Goal: Use online tool/utility: Utilize a website feature to perform a specific function

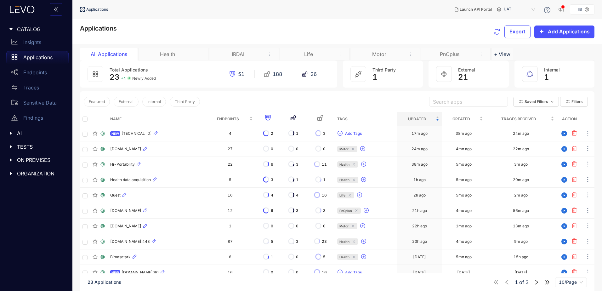
click at [378, 54] on div "Motor" at bounding box center [379, 54] width 47 height 6
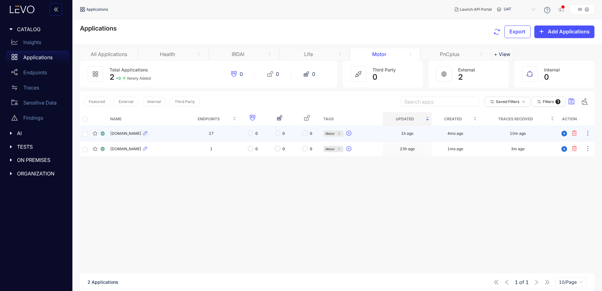
click at [147, 133] on icon "button" at bounding box center [145, 133] width 4 height 4
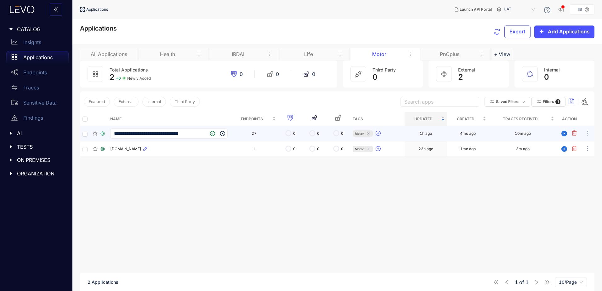
click at [179, 169] on div "**********" at bounding box center [337, 211] width 515 height 199
click at [224, 134] on icon "close-circle" at bounding box center [223, 134] width 2 height 2
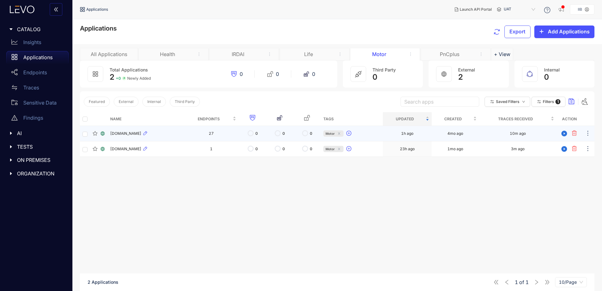
click at [141, 131] on span "[DOMAIN_NAME]" at bounding box center [125, 133] width 31 height 4
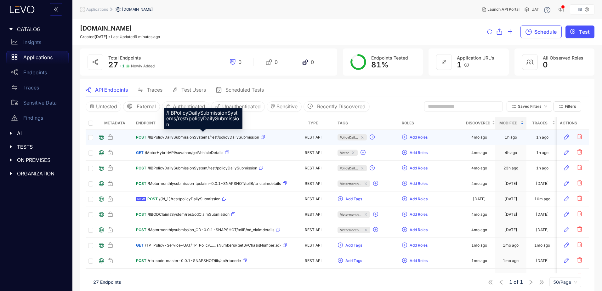
click at [174, 137] on span "/IIBPolicyDailySubmissionSystems/rest/policyDailySubmission" at bounding box center [204, 137] width 112 height 4
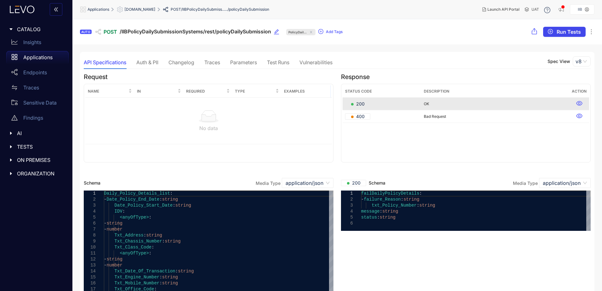
click at [555, 32] on button "Run Tests" at bounding box center [564, 32] width 43 height 10
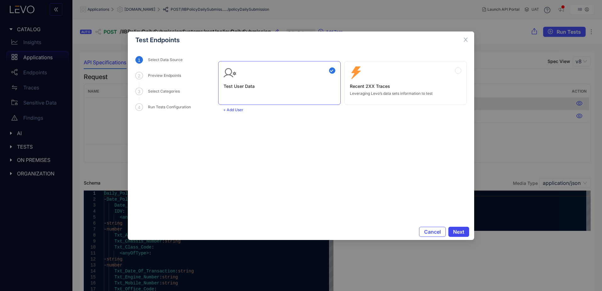
click at [461, 232] on span "Next" at bounding box center [458, 232] width 11 height 6
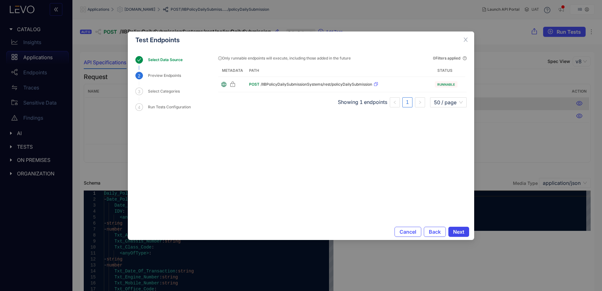
click at [451, 230] on button "Next" at bounding box center [459, 232] width 21 height 10
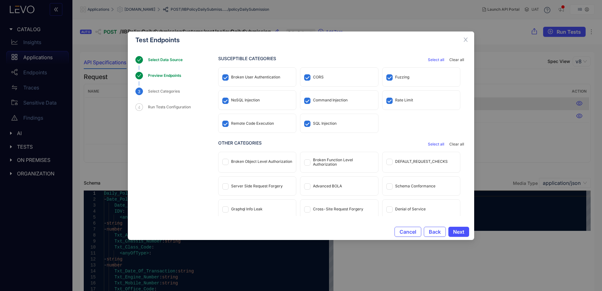
scroll to position [3, 0]
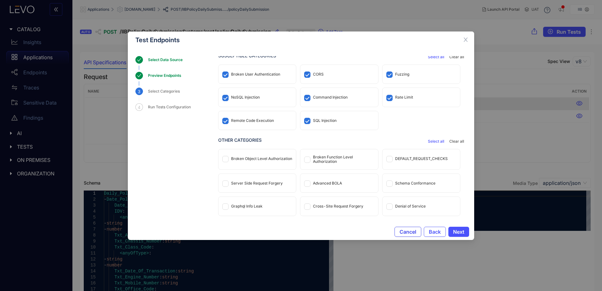
click at [412, 232] on span "Cancel" at bounding box center [408, 232] width 17 height 6
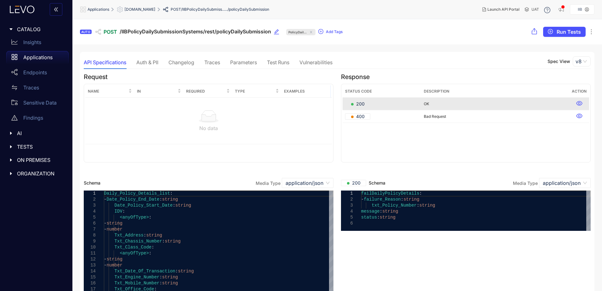
click at [9, 145] on icon "caret-right" at bounding box center [11, 147] width 4 height 4
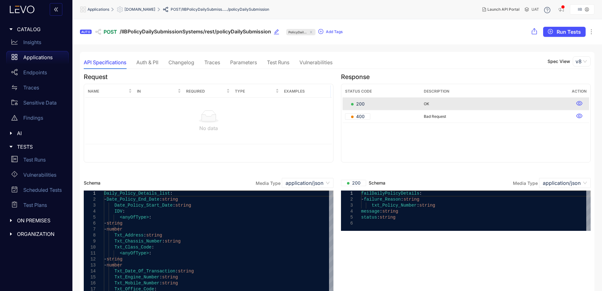
click at [9, 145] on icon "caret-right" at bounding box center [11, 147] width 4 height 4
